Goal: Information Seeking & Learning: Learn about a topic

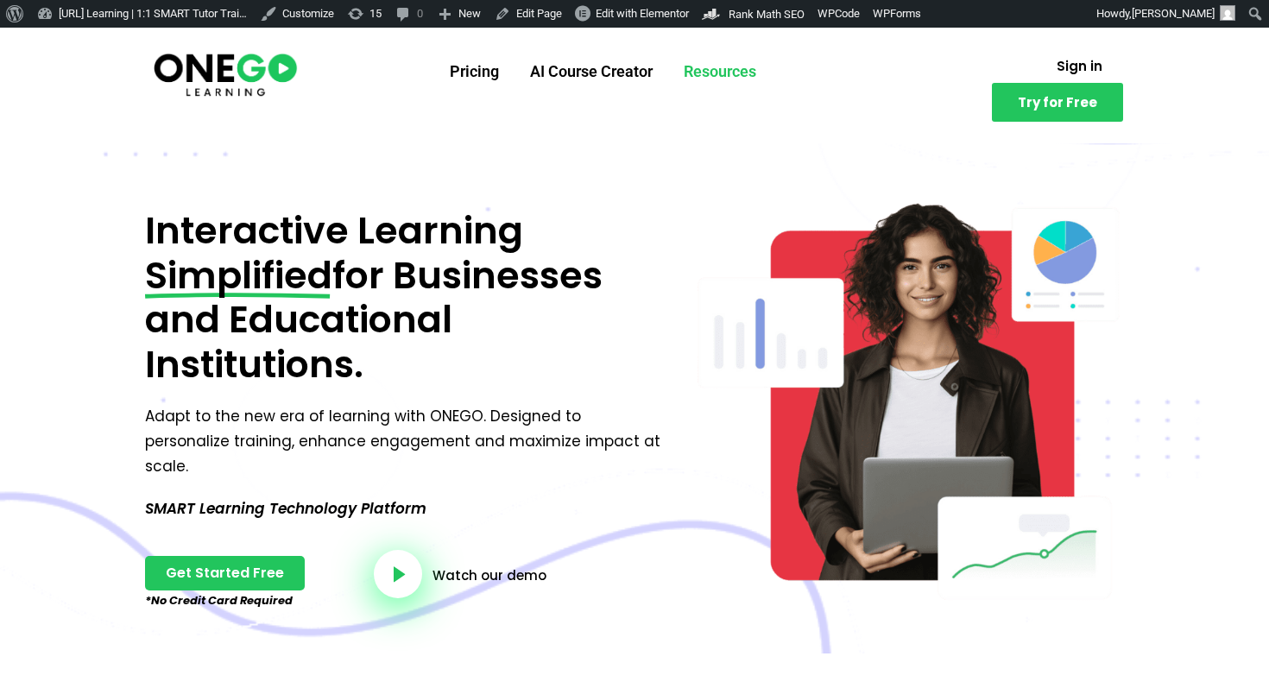
click at [711, 75] on link "Resources" at bounding box center [720, 71] width 104 height 45
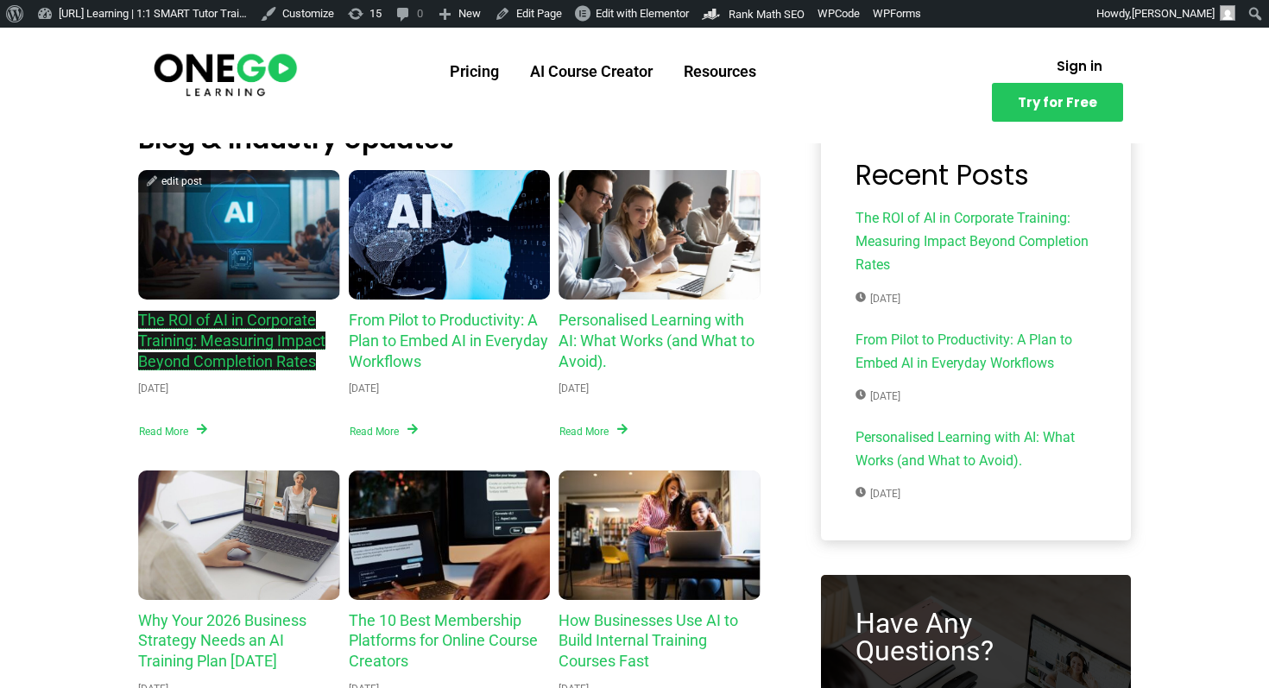
click at [240, 337] on link "The ROI of AI in Corporate Training: Measuring Impact Beyond Completion Rates" at bounding box center [231, 341] width 187 height 60
